Goal: Answer question/provide support: Share knowledge or assist other users

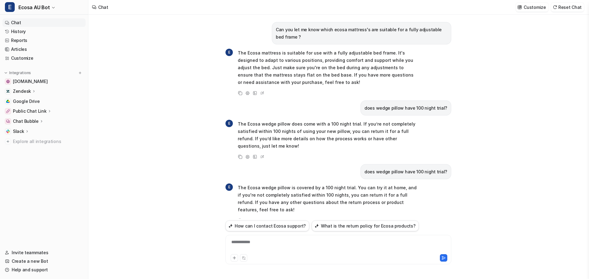
scroll to position [237, 0]
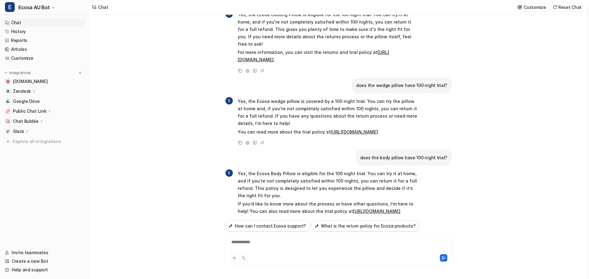
click at [277, 251] on div "**********" at bounding box center [338, 246] width 223 height 14
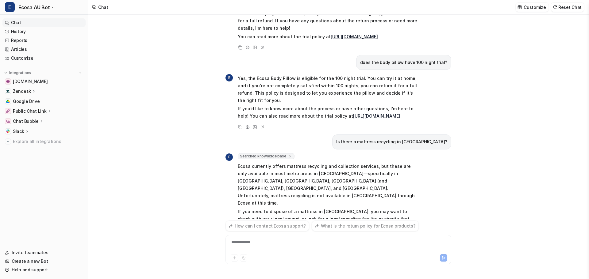
scroll to position [340, 0]
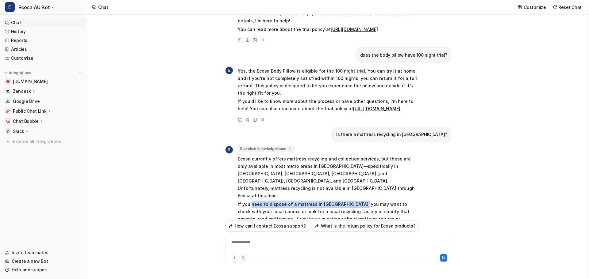
drag, startPoint x: 250, startPoint y: 172, endPoint x: 381, endPoint y: 175, distance: 130.7
click at [365, 201] on p "If you need to dispose of a mattress in [GEOGRAPHIC_DATA], you may want to chec…" at bounding box center [327, 215] width 179 height 29
click at [381, 201] on p "If you need to dispose of a mattress in [GEOGRAPHIC_DATA], you may want to chec…" at bounding box center [327, 215] width 179 height 29
drag, startPoint x: 259, startPoint y: 245, endPoint x: 352, endPoint y: 98, distance: 173.6
click at [259, 244] on div at bounding box center [338, 246] width 223 height 14
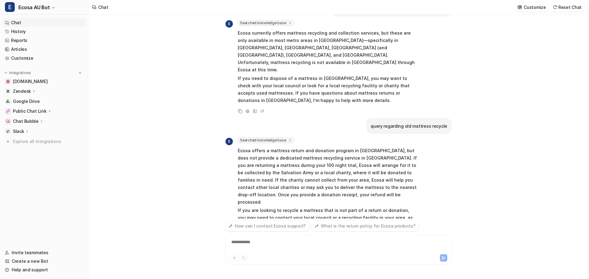
scroll to position [473, 0]
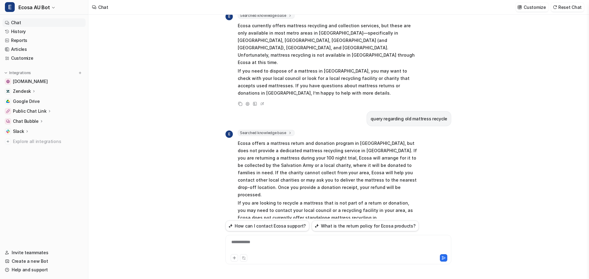
click at [267, 243] on div "**********" at bounding box center [338, 246] width 223 height 14
drag, startPoint x: 284, startPoint y: 119, endPoint x: 377, endPoint y: 119, distance: 92.6
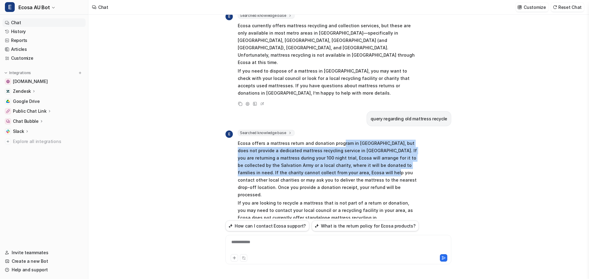
drag, startPoint x: 337, startPoint y: 116, endPoint x: 354, endPoint y: 147, distance: 35.8
click at [357, 147] on p "Ecosa offers a mattress return and donation program in [GEOGRAPHIC_DATA], but d…" at bounding box center [327, 169] width 179 height 59
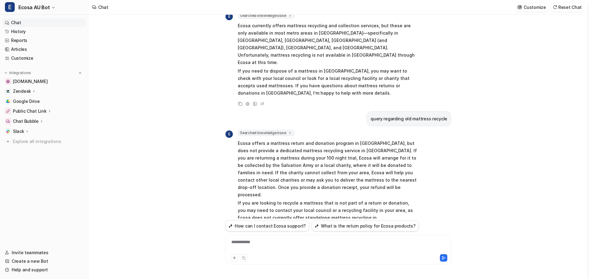
click at [347, 155] on p "Ecosa offers a mattress return and donation program in [GEOGRAPHIC_DATA], but d…" at bounding box center [327, 169] width 179 height 59
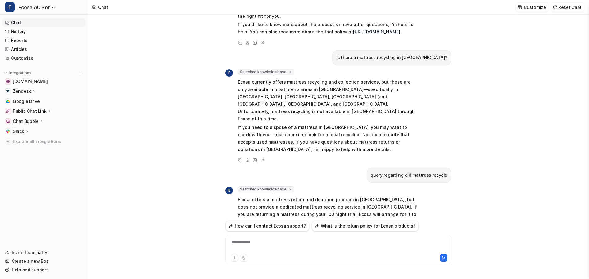
scroll to position [412, 0]
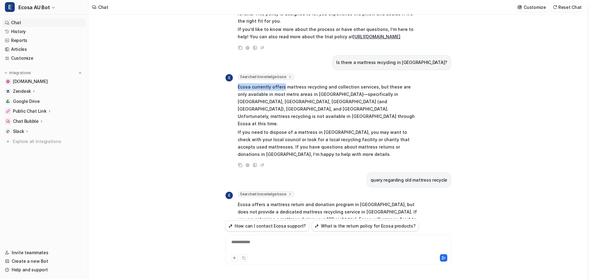
drag, startPoint x: 282, startPoint y: 75, endPoint x: 369, endPoint y: 78, distance: 86.5
click at [392, 74] on div "Searched knowledge base search_queries : [ "mattress recycling [GEOGRAPHIC_DATA…" at bounding box center [327, 117] width 179 height 86
drag, startPoint x: 349, startPoint y: 84, endPoint x: 378, endPoint y: 80, distance: 29.7
click at [367, 83] on p "Ecosa currently offers mattress recycling and collection services, but these ar…" at bounding box center [327, 105] width 179 height 44
drag, startPoint x: 312, startPoint y: 103, endPoint x: 333, endPoint y: 109, distance: 22.7
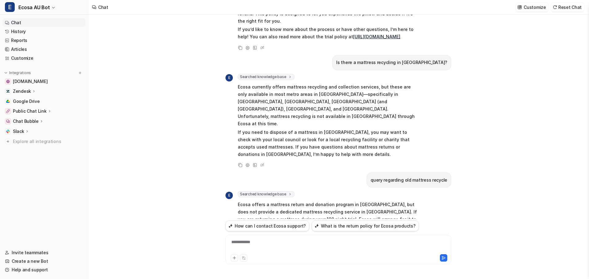
click at [319, 129] on p "If you need to dispose of a mattress in [GEOGRAPHIC_DATA], you may want to chec…" at bounding box center [327, 143] width 179 height 29
drag, startPoint x: 337, startPoint y: 110, endPoint x: 383, endPoint y: 121, distance: 47.3
click at [351, 129] on p "If you need to dispose of a mattress in [GEOGRAPHIC_DATA], you may want to chec…" at bounding box center [327, 143] width 179 height 29
click at [383, 129] on p "If you need to dispose of a mattress in [GEOGRAPHIC_DATA], you may want to chec…" at bounding box center [327, 143] width 179 height 29
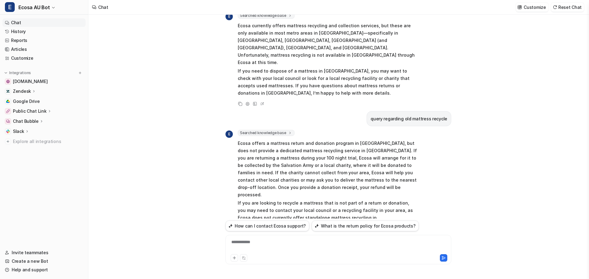
click at [297, 243] on div "**********" at bounding box center [338, 246] width 223 height 14
click at [18, 89] on p "Zendesk" at bounding box center [22, 91] width 18 height 6
click at [21, 116] on p "AI Agent" at bounding box center [27, 118] width 18 height 6
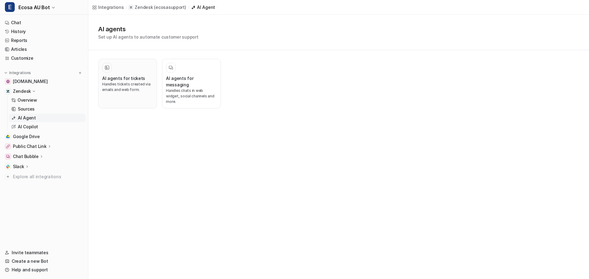
click at [118, 86] on p "Handles tickets created via emails and web form." at bounding box center [127, 87] width 51 height 11
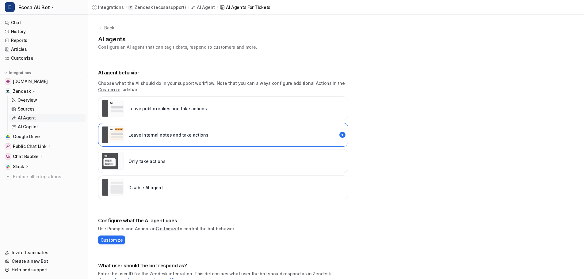
click at [32, 90] on icon at bounding box center [34, 91] width 5 height 4
click at [30, 91] on div "Zendesk" at bounding box center [24, 91] width 23 height 6
click at [15, 26] on link "Chat" at bounding box center [43, 22] width 83 height 9
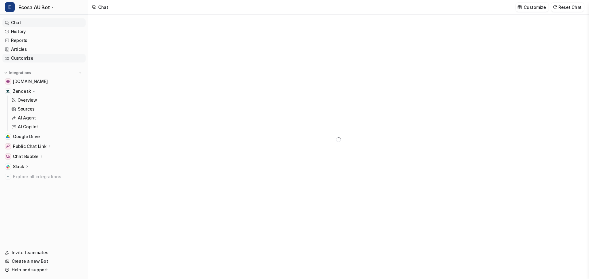
click at [17, 59] on link "Customize" at bounding box center [43, 58] width 83 height 9
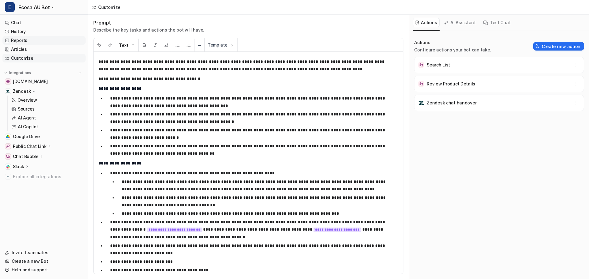
click at [18, 43] on link "Reports" at bounding box center [43, 40] width 83 height 9
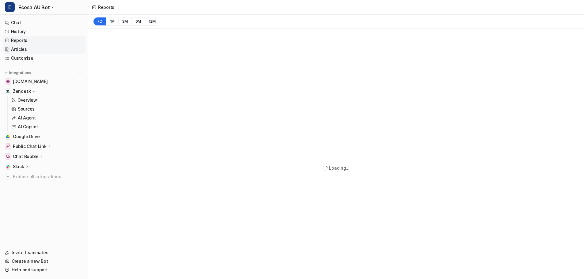
click at [18, 47] on link "Articles" at bounding box center [43, 49] width 83 height 9
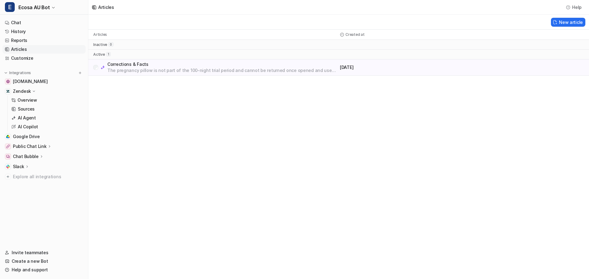
click at [235, 69] on p "The pregnancy pillow is not part of the 100-night trial period and cannot be re…" at bounding box center [222, 70] width 230 height 6
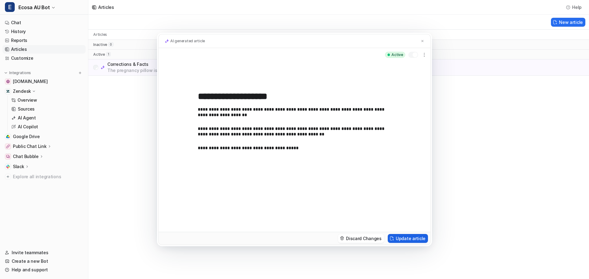
click at [411, 240] on button "Update article" at bounding box center [408, 238] width 40 height 9
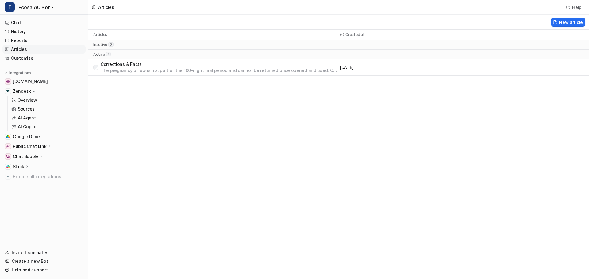
click at [180, 61] on p "Corrections & Facts" at bounding box center [219, 64] width 237 height 6
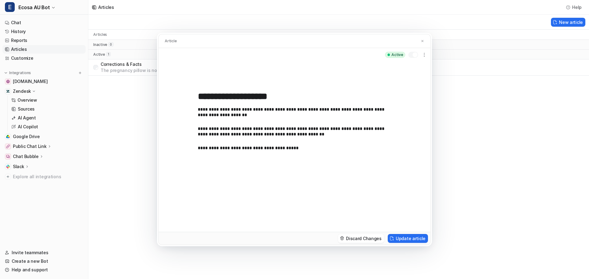
click at [313, 152] on div "**********" at bounding box center [294, 163] width 193 height 113
click at [423, 239] on button "Update article" at bounding box center [408, 238] width 40 height 9
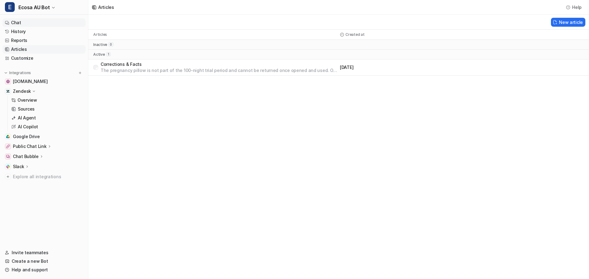
click at [25, 21] on link "Chat" at bounding box center [43, 22] width 83 height 9
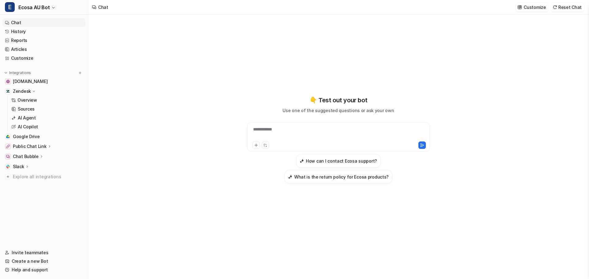
click at [278, 130] on div "**********" at bounding box center [338, 133] width 179 height 14
click at [287, 128] on div at bounding box center [338, 133] width 179 height 14
click at [25, 47] on link "Articles" at bounding box center [43, 49] width 83 height 9
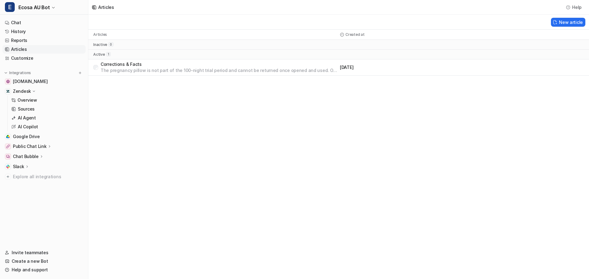
click at [153, 69] on p "The pregnancy pillow is not part of the 100-night trial period and cannot be re…" at bounding box center [219, 70] width 237 height 6
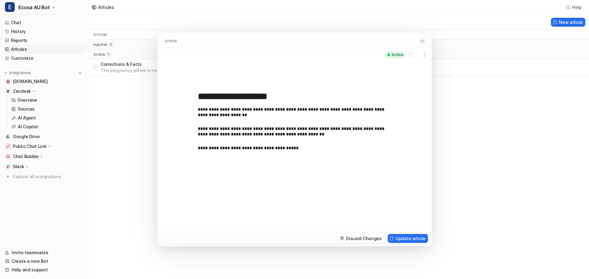
click at [421, 41] on img at bounding box center [422, 41] width 4 height 4
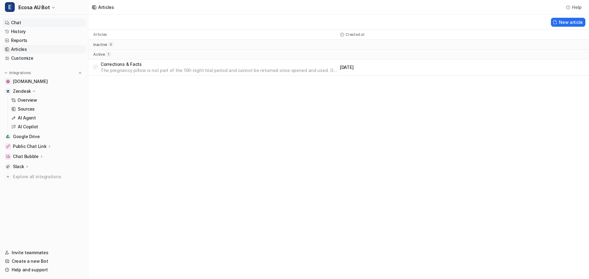
click at [23, 24] on link "Chat" at bounding box center [43, 22] width 83 height 9
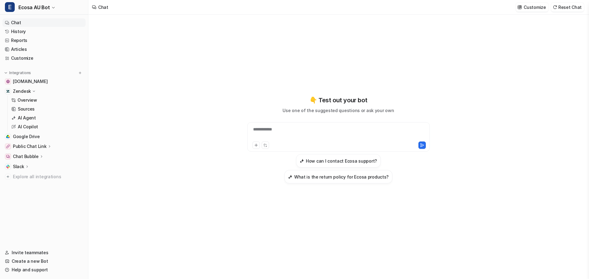
click at [333, 126] on div "**********" at bounding box center [338, 136] width 182 height 29
click at [312, 131] on div "**********" at bounding box center [338, 133] width 179 height 14
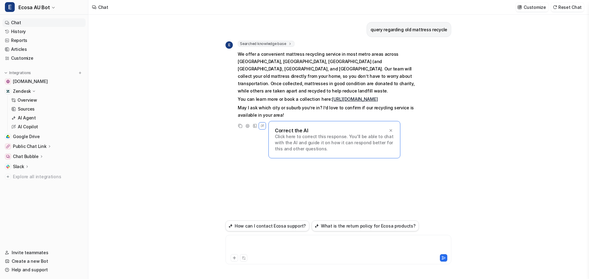
click at [295, 249] on div at bounding box center [338, 246] width 223 height 14
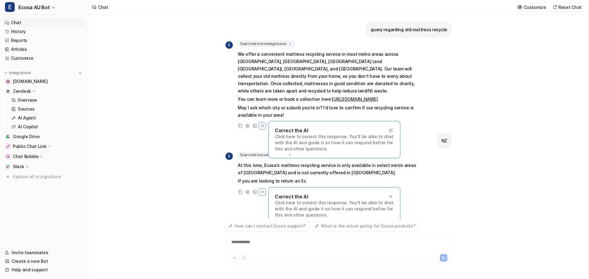
click at [391, 128] on icon at bounding box center [391, 130] width 4 height 4
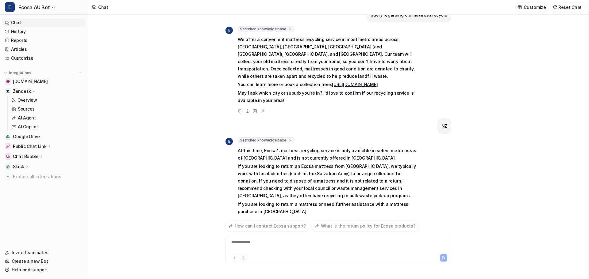
scroll to position [22, 0]
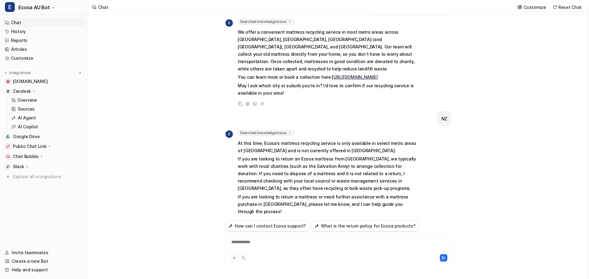
click at [339, 256] on div at bounding box center [393, 258] width 108 height 7
click at [339, 253] on div at bounding box center [338, 246] width 223 height 14
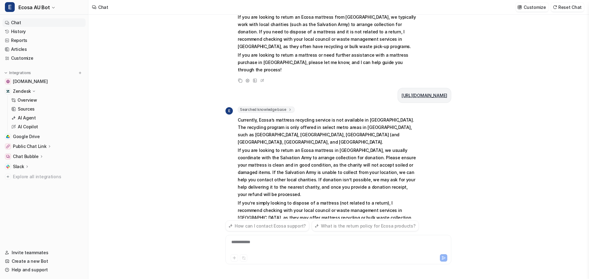
scroll to position [171, 0]
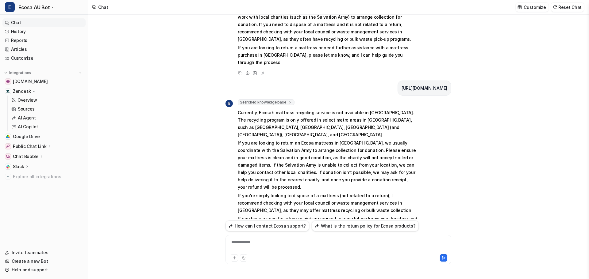
click at [301, 244] on div "**********" at bounding box center [338, 246] width 223 height 14
click at [277, 99] on span "Searched knowledge base" at bounding box center [266, 102] width 57 height 6
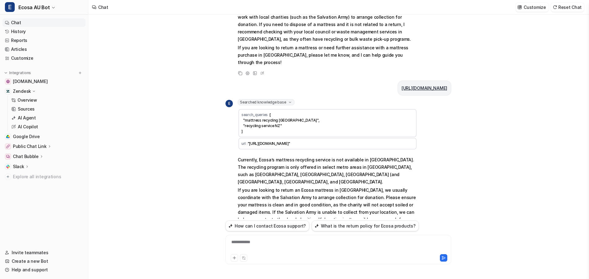
click at [286, 110] on td "search_queries : [ "mattress recycling [GEOGRAPHIC_DATA]", "recycling service N…" at bounding box center [327, 123] width 178 height 28
click at [290, 141] on span ""[URL][DOMAIN_NAME]"" at bounding box center [268, 143] width 43 height 5
click at [311, 64] on div "query regarding old mattress recycle E Searched knowledge base search_queries :…" at bounding box center [338, 117] width 226 height 204
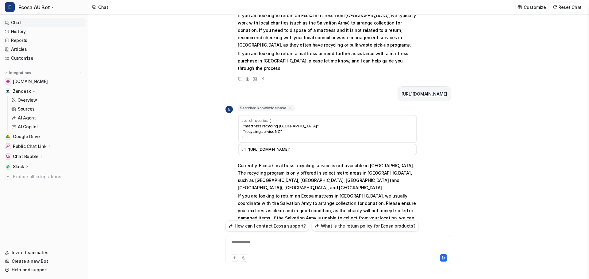
scroll to position [157, 0]
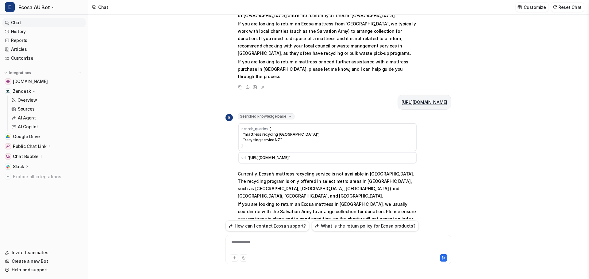
click at [290, 155] on span ""[URL][DOMAIN_NAME]"" at bounding box center [268, 157] width 43 height 5
click at [290, 123] on td "search_queries : [ "mattress recycling [GEOGRAPHIC_DATA]", "recycling service N…" at bounding box center [327, 137] width 178 height 28
drag, startPoint x: 299, startPoint y: 120, endPoint x: 246, endPoint y: 121, distance: 53.1
click at [246, 127] on span "[ "mattress recycling [GEOGRAPHIC_DATA]", "recycling service NZ" ]" at bounding box center [280, 137] width 78 height 21
click at [337, 67] on div "E Searched knowledge base search_queries : [ "mattress recycling [GEOGRAPHIC_DA…" at bounding box center [321, 43] width 192 height 96
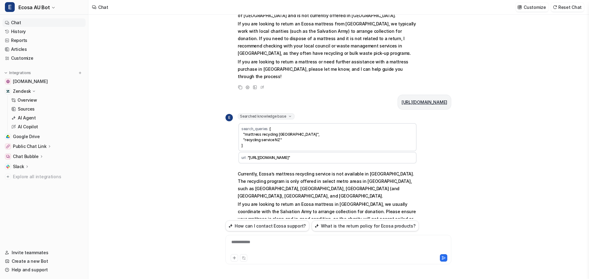
scroll to position [219, 0]
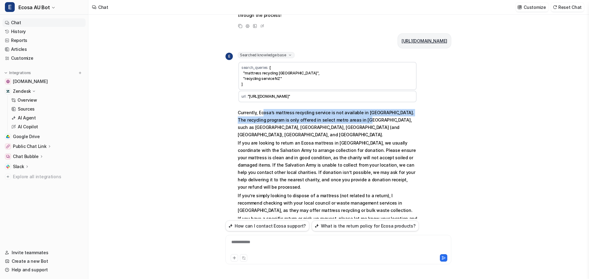
drag, startPoint x: 287, startPoint y: 98, endPoint x: 362, endPoint y: 108, distance: 76.5
click at [351, 108] on span "Currently, Ecosa’s mattress recycling service is not available in [GEOGRAPHIC_D…" at bounding box center [327, 169] width 179 height 123
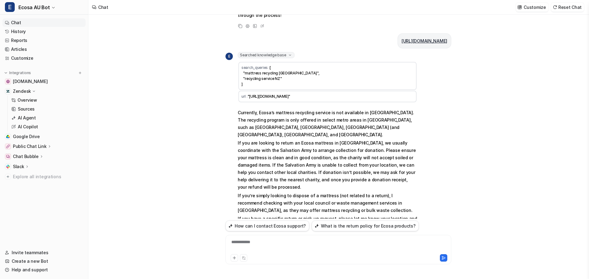
drag, startPoint x: 362, startPoint y: 108, endPoint x: 316, endPoint y: 104, distance: 46.2
click at [357, 109] on p "Currently, Ecosa’s mattress recycling service is not available in [GEOGRAPHIC_D…" at bounding box center [327, 123] width 179 height 29
drag, startPoint x: 316, startPoint y: 103, endPoint x: 360, endPoint y: 103, distance: 43.9
click at [333, 109] on p "Currently, Ecosa’s mattress recycling service is not available in [GEOGRAPHIC_D…" at bounding box center [327, 123] width 179 height 29
click at [360, 109] on p "Currently, Ecosa’s mattress recycling service is not available in [GEOGRAPHIC_D…" at bounding box center [327, 123] width 179 height 29
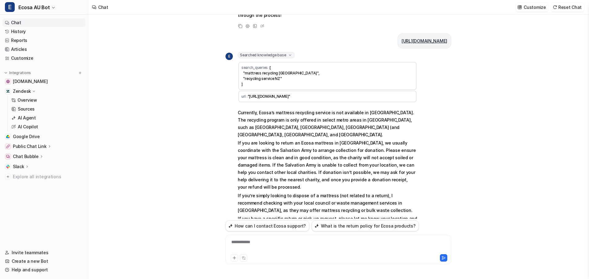
click at [267, 250] on div "**********" at bounding box center [338, 246] width 223 height 14
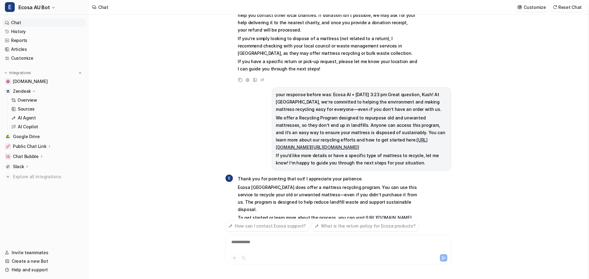
scroll to position [383, 0]
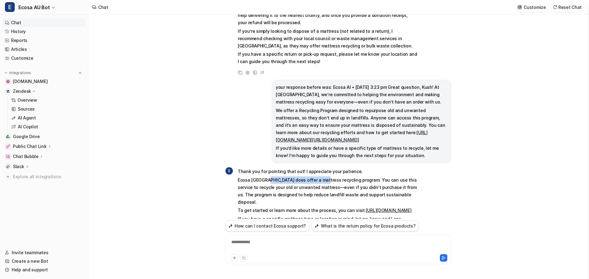
drag, startPoint x: 267, startPoint y: 151, endPoint x: 339, endPoint y: 149, distance: 72.1
click at [323, 177] on p "Ecosa [GEOGRAPHIC_DATA] does offer a mattress recycling program. You can use th…" at bounding box center [327, 191] width 179 height 29
click at [339, 177] on p "Ecosa [GEOGRAPHIC_DATA] does offer a mattress recycling program. You can use th…" at bounding box center [327, 191] width 179 height 29
click at [311, 252] on div at bounding box center [338, 246] width 223 height 14
click at [260, 241] on icon at bounding box center [262, 245] width 6 height 8
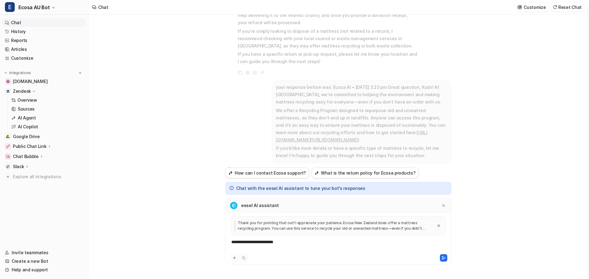
click at [290, 246] on div "**********" at bounding box center [338, 246] width 223 height 14
click at [268, 222] on p "Thank you for pointing that out! I appreciate your patience. Ecosa New Zealand …" at bounding box center [334, 225] width 198 height 11
click at [300, 243] on div "**********" at bounding box center [338, 246] width 223 height 14
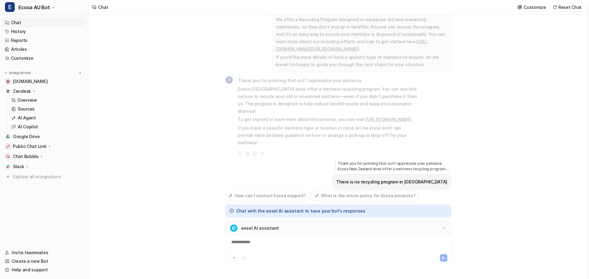
scroll to position [482, 0]
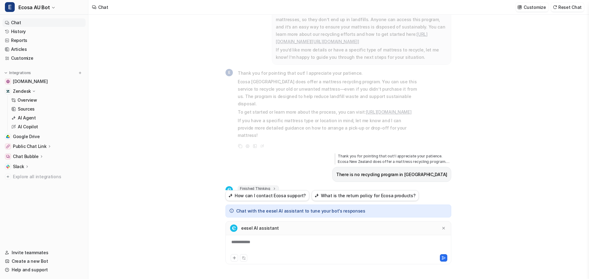
click at [289, 242] on div "**********" at bounding box center [338, 246] width 223 height 14
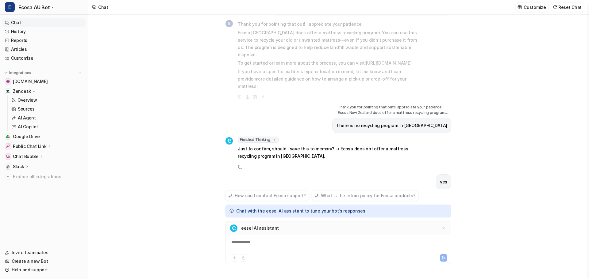
scroll to position [538, 0]
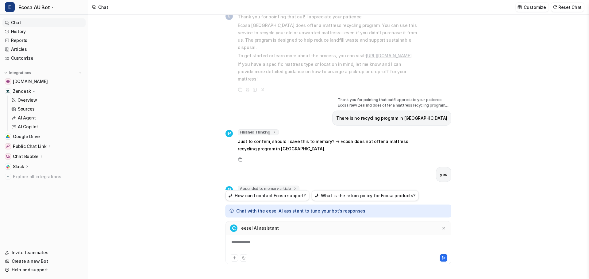
click at [501, 196] on div "query regarding old mattress recycle E Searched knowledge base search_queries :…" at bounding box center [338, 147] width 500 height 265
click at [234, 240] on div at bounding box center [338, 246] width 223 height 14
click at [442, 230] on icon at bounding box center [443, 228] width 4 height 4
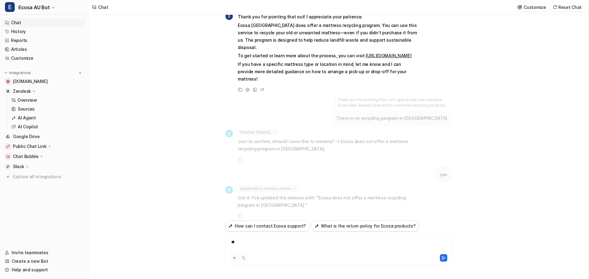
scroll to position [510, 0]
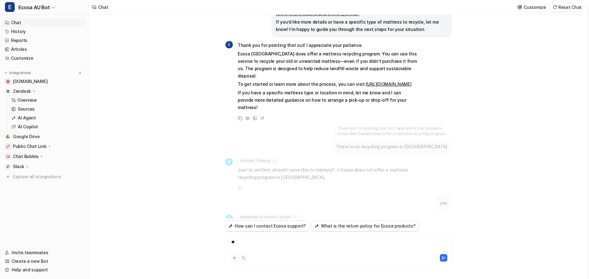
click at [284, 240] on div "**" at bounding box center [338, 246] width 223 height 14
